Goal: Transaction & Acquisition: Purchase product/service

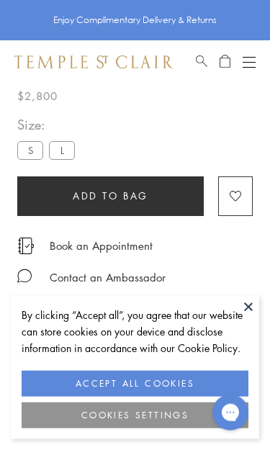
scroll to position [83, 0]
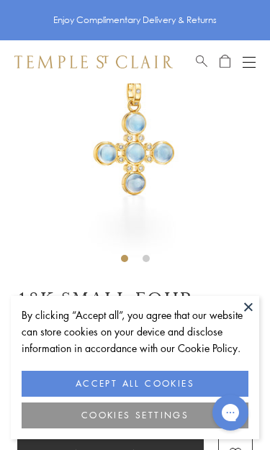
click at [156, 384] on button "ACCEPT ALL COOKIES" at bounding box center [135, 384] width 227 height 26
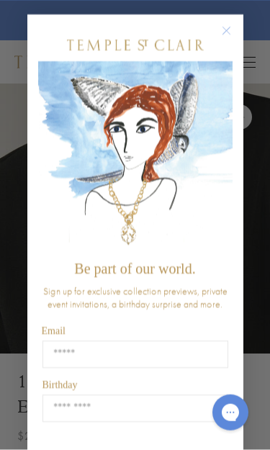
scroll to position [0, 0]
click at [137, 358] on input "Email" at bounding box center [135, 353] width 186 height 27
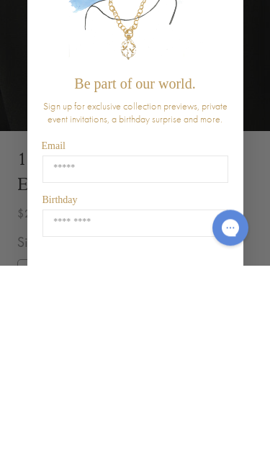
type input "**********"
type input "*****"
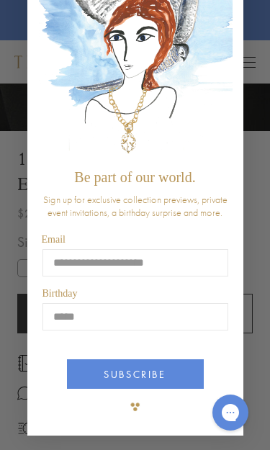
scroll to position [94, 0]
click at [140, 374] on button "SUBSCRIBE" at bounding box center [135, 373] width 137 height 29
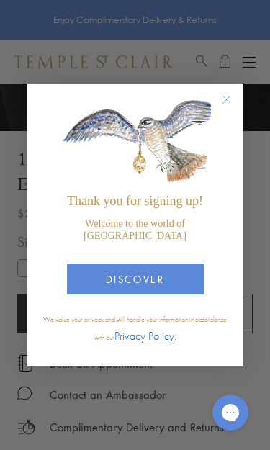
scroll to position [0, 0]
click at [137, 283] on button "DISCOVER" at bounding box center [135, 278] width 137 height 31
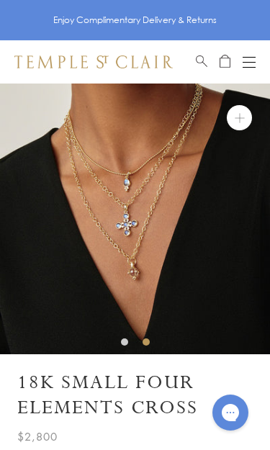
click at [247, 64] on button "Open navigation" at bounding box center [248, 61] width 13 height 17
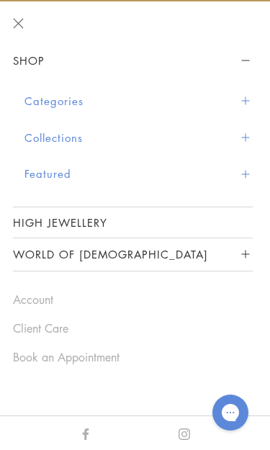
click at [243, 104] on button "Categories" at bounding box center [138, 101] width 228 height 37
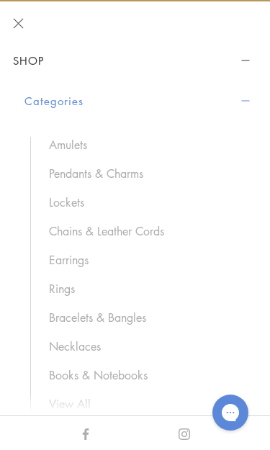
click at [68, 147] on link "Amulets" at bounding box center [143, 145] width 189 height 16
click at [108, 179] on link "Pendants & Charms" at bounding box center [143, 173] width 189 height 16
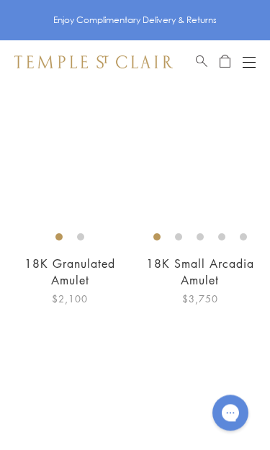
scroll to position [5053, 0]
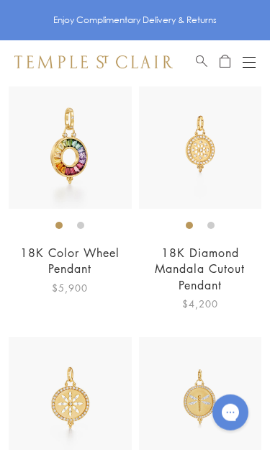
scroll to position [5257, 0]
